Goal: Subscribe to service/newsletter

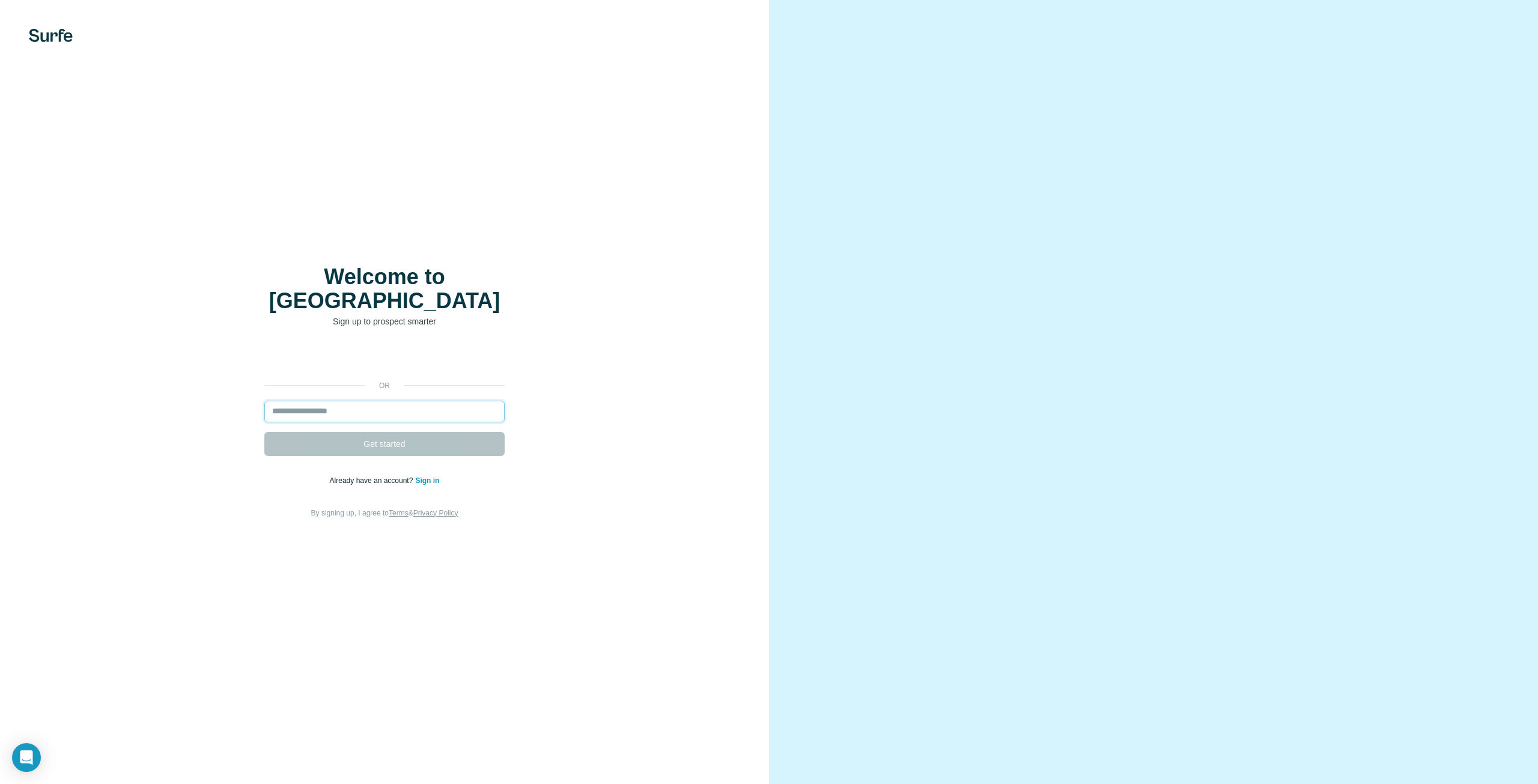
click at [348, 400] on input "email" at bounding box center [384, 411] width 240 height 21
type input "**********"
click at [366, 438] on span "Get started" at bounding box center [384, 444] width 42 height 12
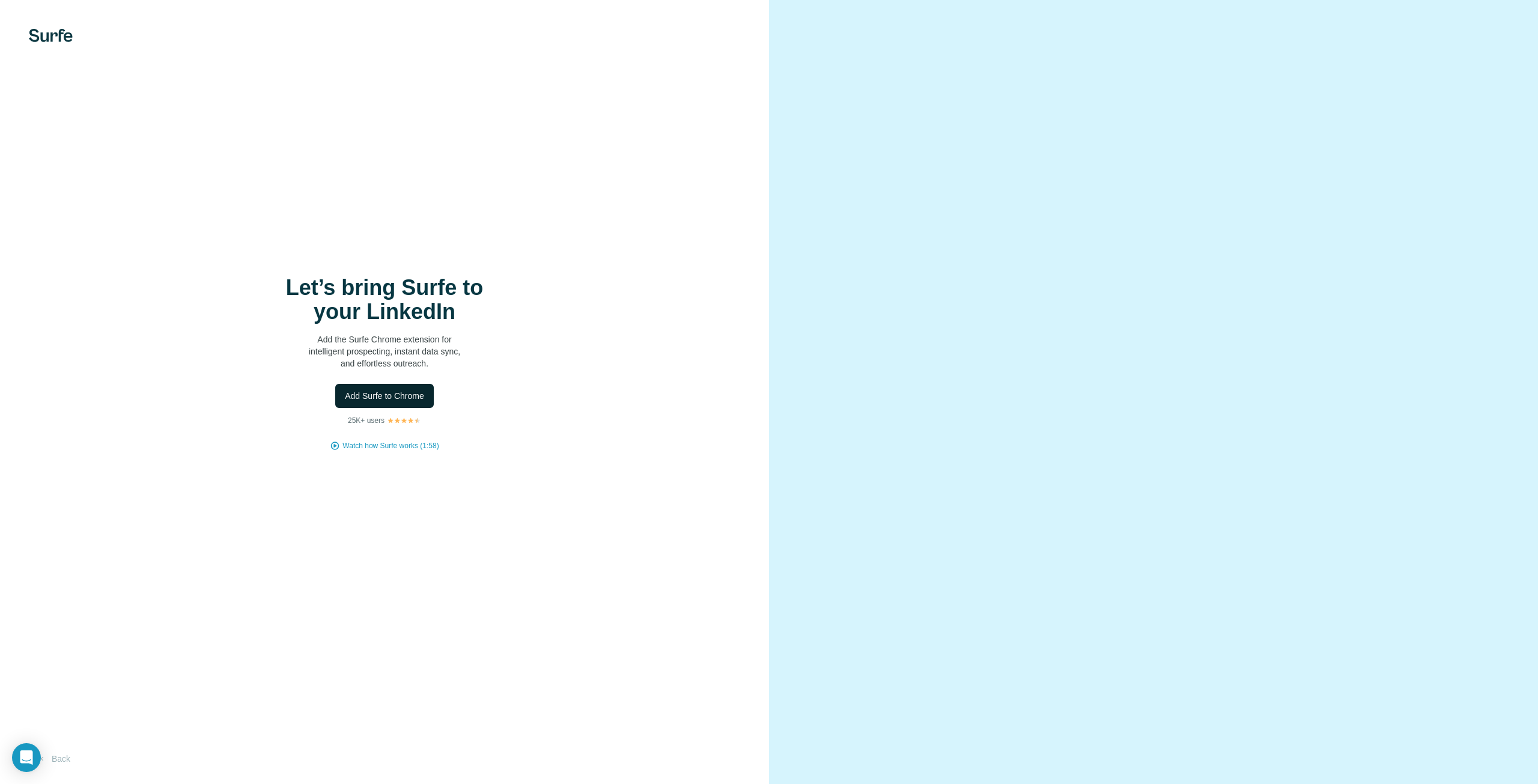
click at [412, 403] on button "Add Surfe to Chrome" at bounding box center [384, 396] width 98 height 24
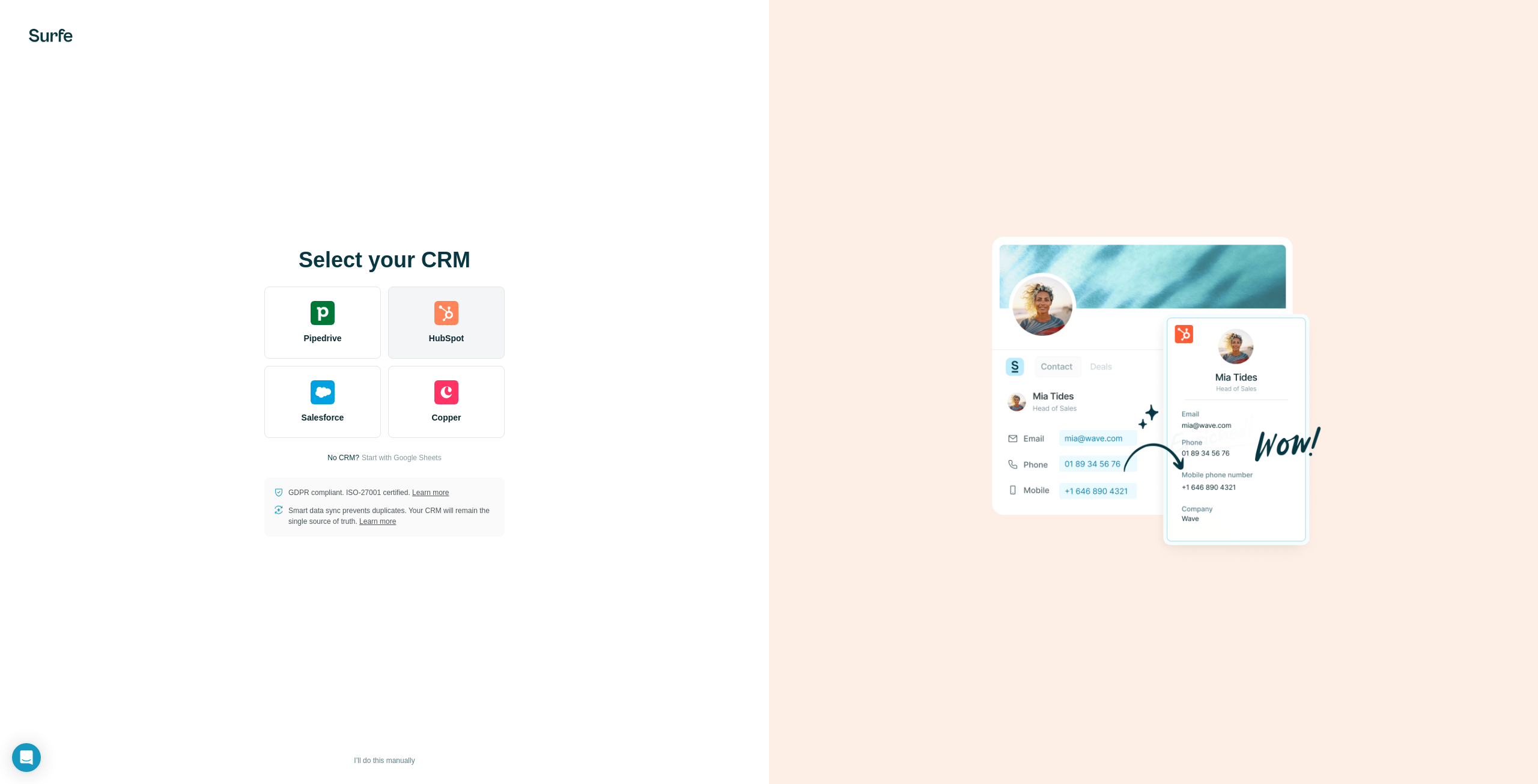
click at [451, 295] on div "HubSpot" at bounding box center [447, 323] width 117 height 72
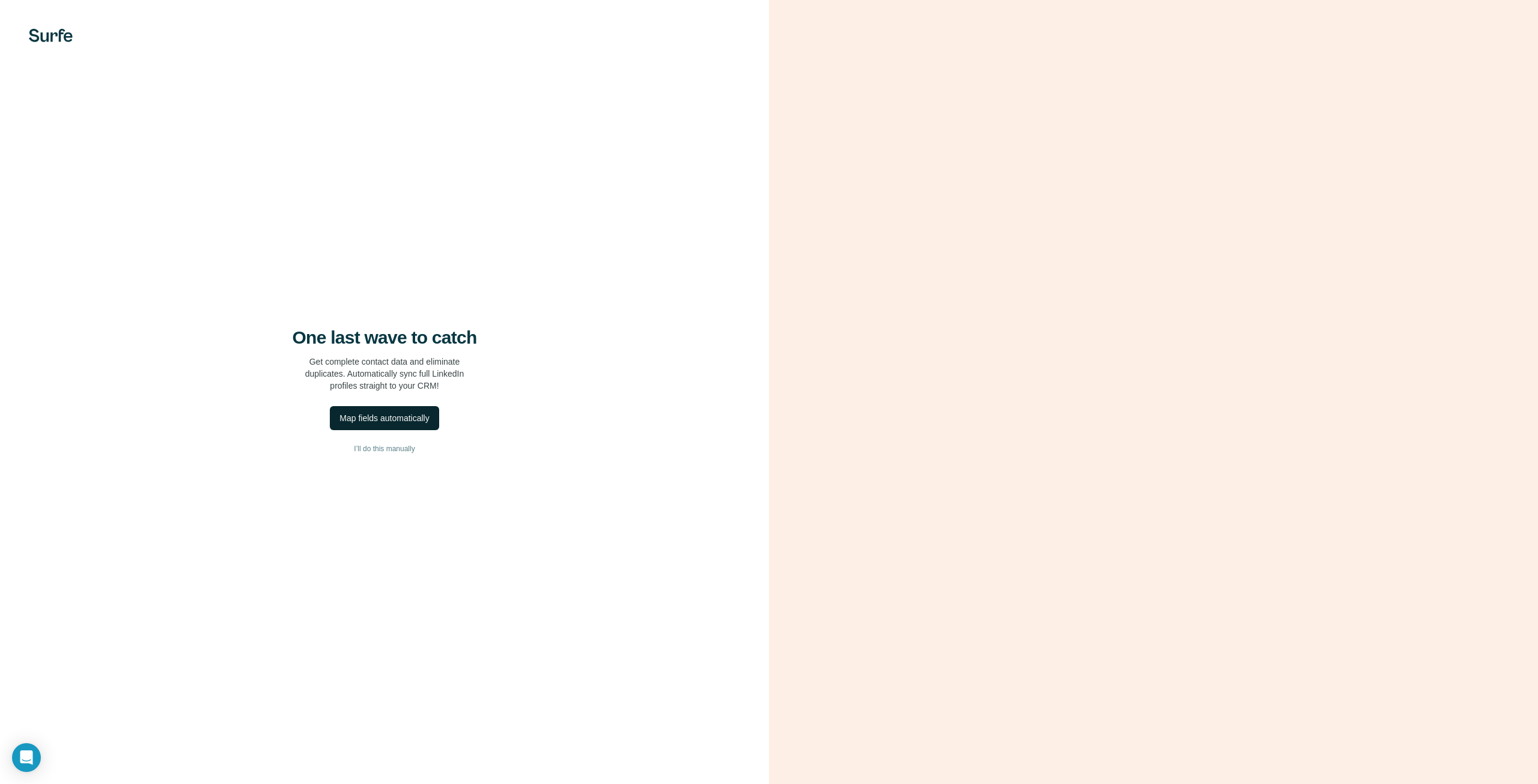
click at [352, 414] on div "Map fields automatically" at bounding box center [384, 418] width 90 height 12
